Goal: Task Accomplishment & Management: Manage account settings

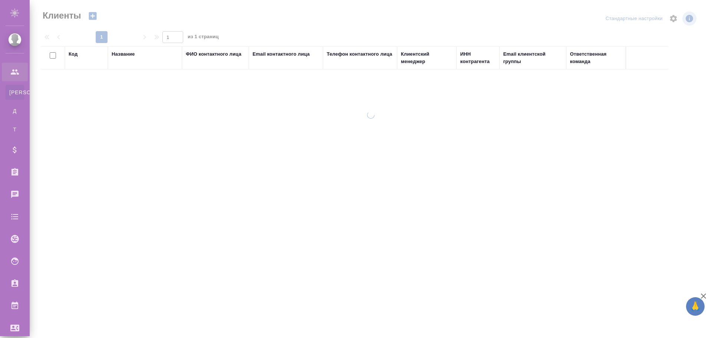
select select "RU"
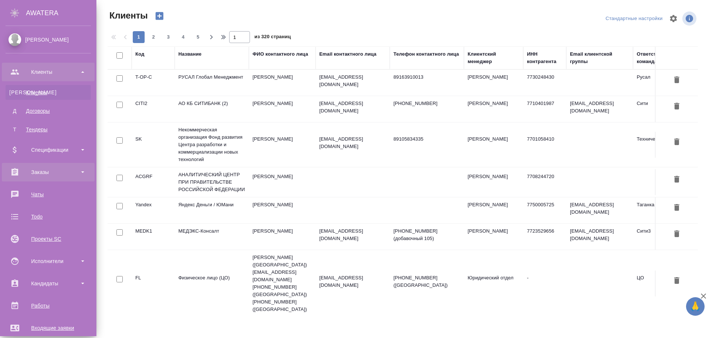
click at [44, 172] on div "Заказы" at bounding box center [48, 172] width 85 height 11
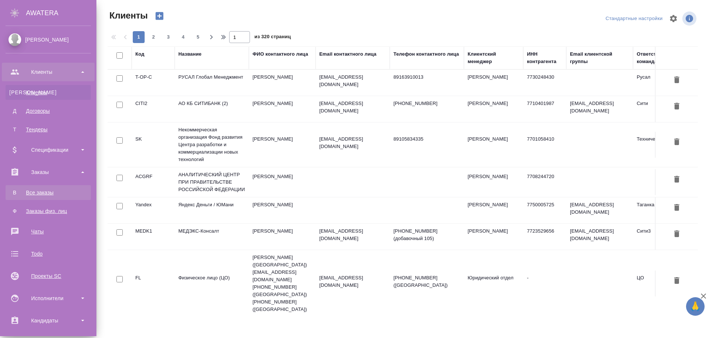
click at [42, 193] on div "Все заказы" at bounding box center [48, 192] width 78 height 7
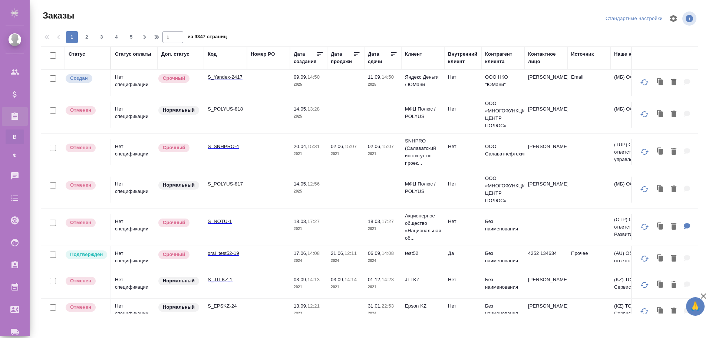
click at [385, 82] on p "2025" at bounding box center [383, 84] width 30 height 7
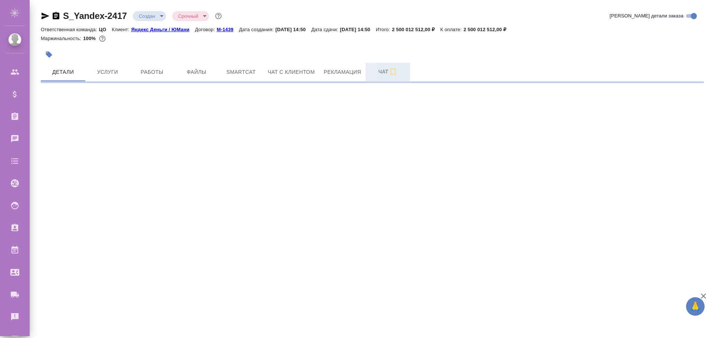
select select "RU"
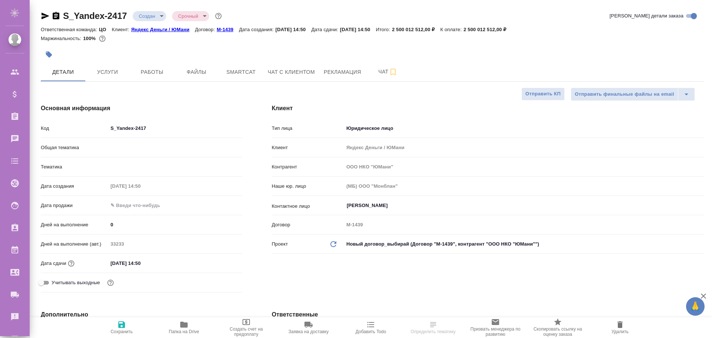
type textarea "x"
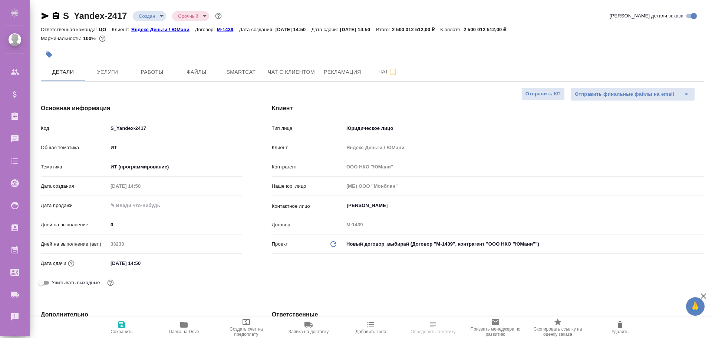
type textarea "x"
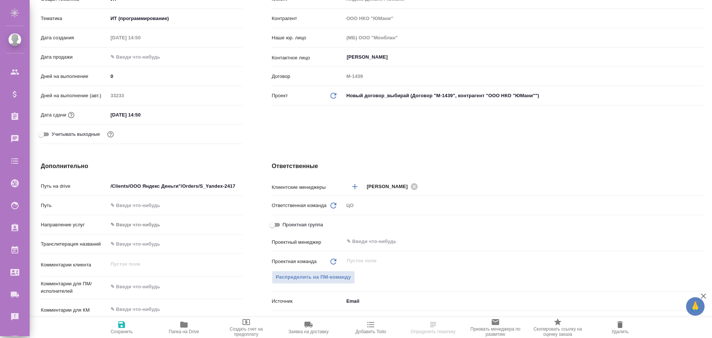
scroll to position [185, 0]
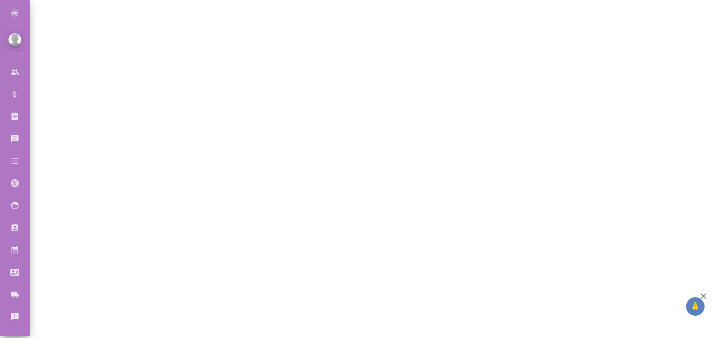
click at [355, 148] on div ".cls-1 fill:#fff; AWATERA Poleshchuk Grigory Клиенты Спецификации Заказы 0 Чаты…" at bounding box center [356, 169] width 712 height 338
select select "RU"
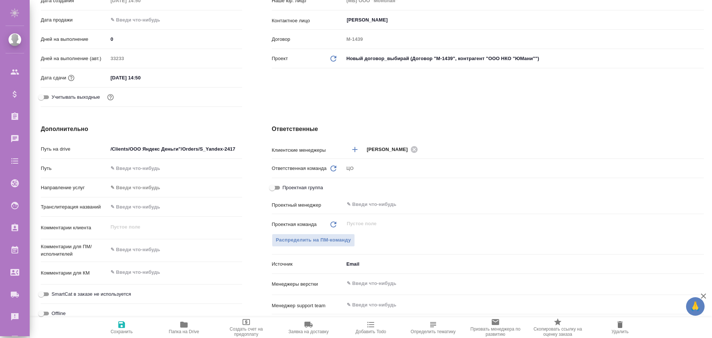
type textarea "x"
click at [355, 148] on icon "Добавить менеджера" at bounding box center [354, 149] width 5 height 5
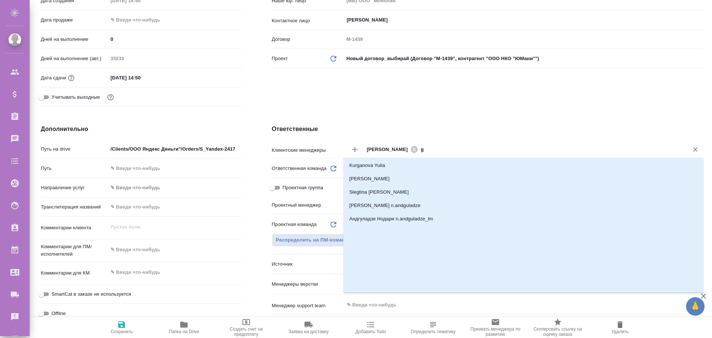
scroll to position [0, 0]
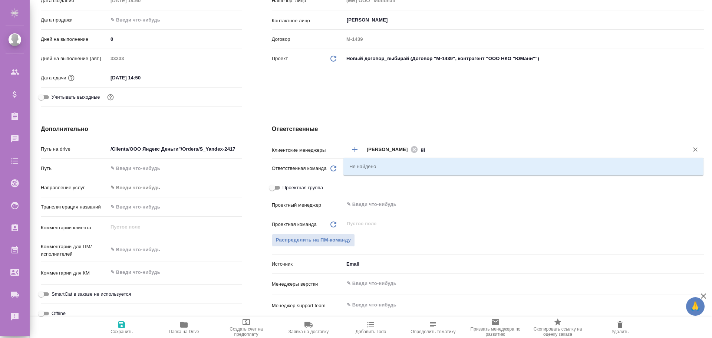
type input "g"
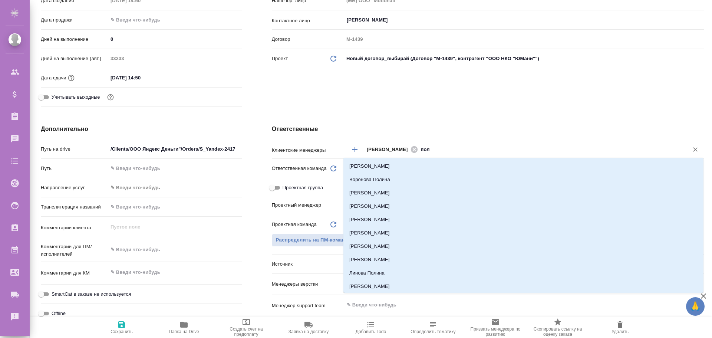
type input "поле"
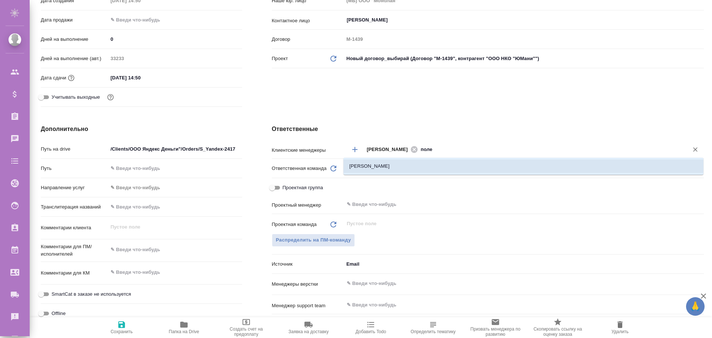
click at [361, 165] on li "Полещук Григорий" at bounding box center [523, 165] width 360 height 13
type textarea "x"
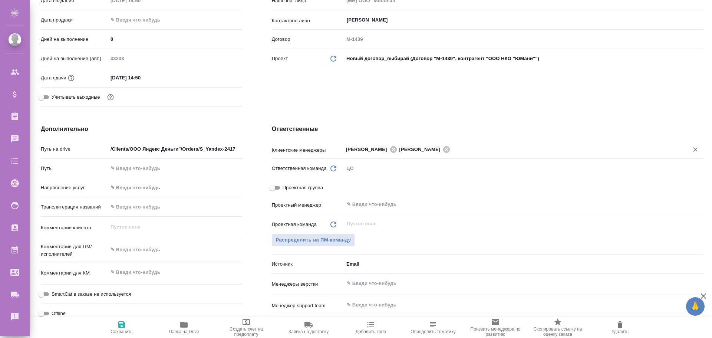
click at [118, 326] on icon "button" at bounding box center [121, 324] width 9 height 9
type textarea "x"
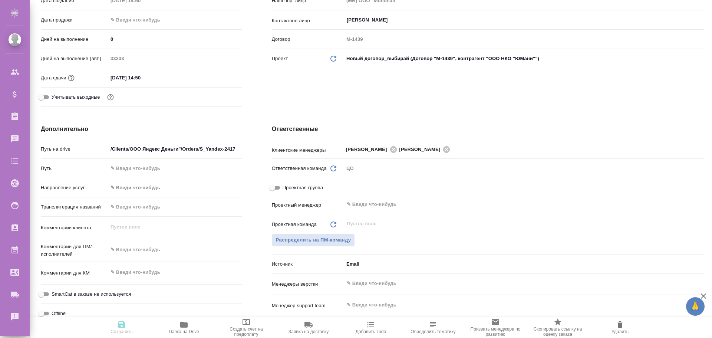
type textarea "x"
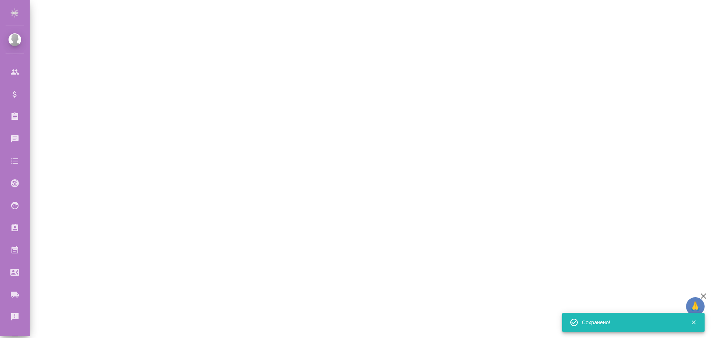
select select "RU"
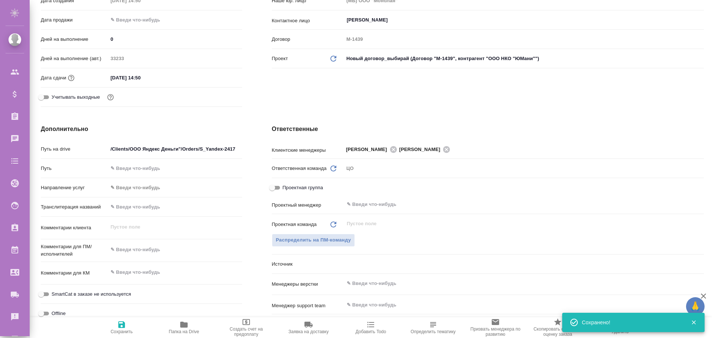
type textarea "x"
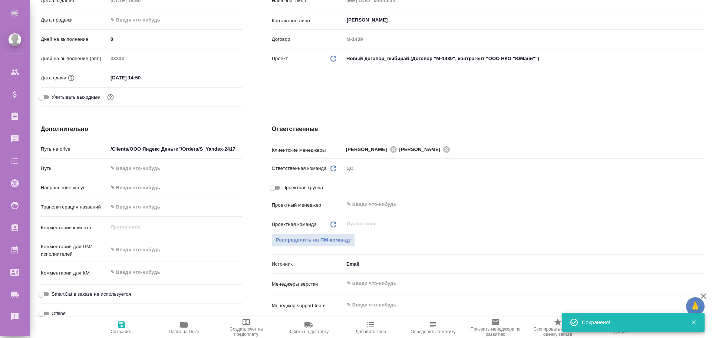
type textarea "x"
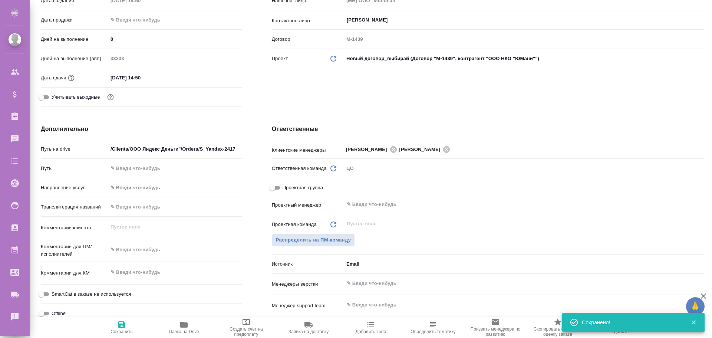
type textarea "x"
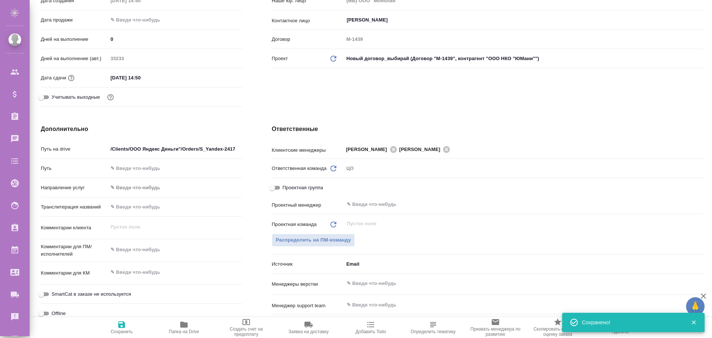
type textarea "x"
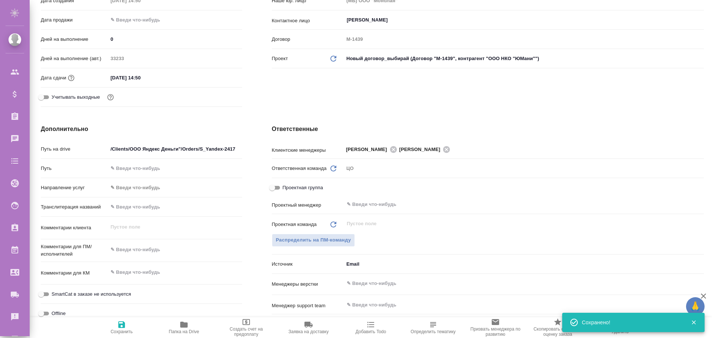
type textarea "x"
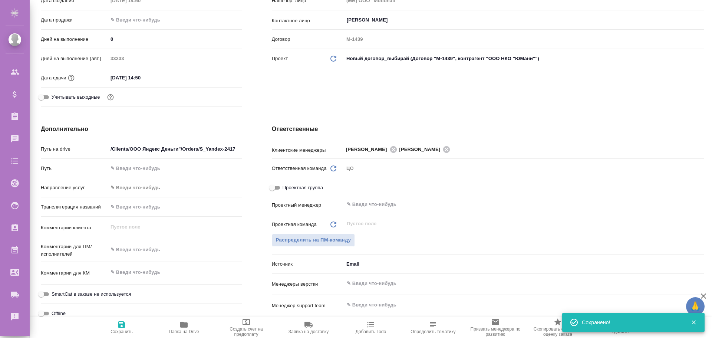
type textarea "x"
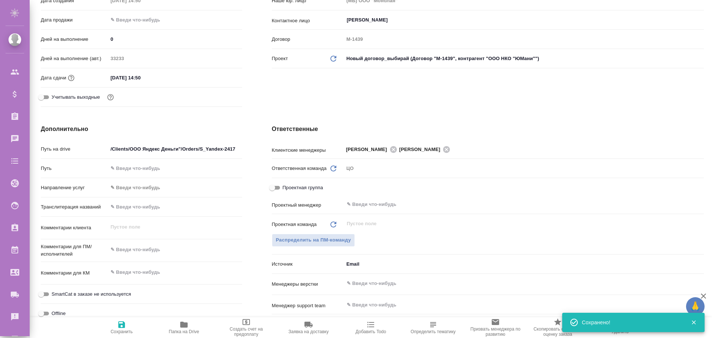
type textarea "x"
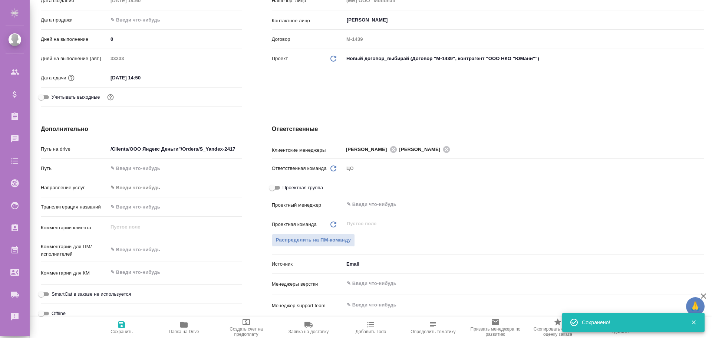
type textarea "x"
click at [696, 322] on icon "button" at bounding box center [693, 322] width 7 height 7
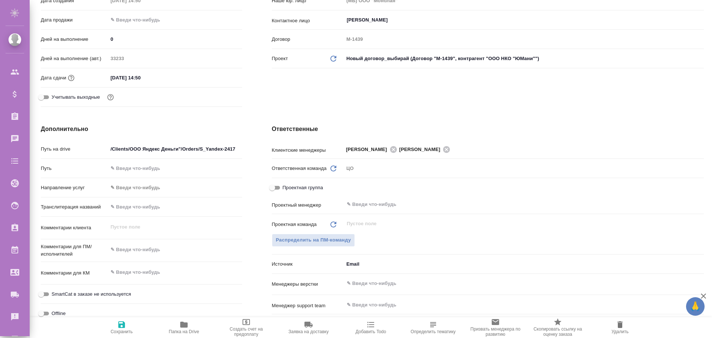
type textarea "x"
